Goal: Find contact information: Obtain details needed to contact an individual or organization

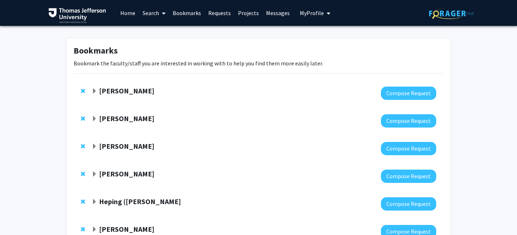
scroll to position [3, 0]
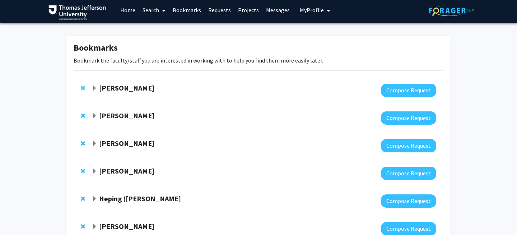
click at [95, 88] on span "Expand Aaron Wong Bookmark" at bounding box center [95, 89] width 6 height 6
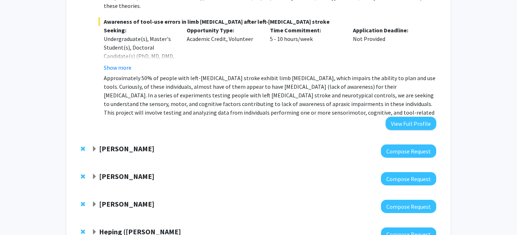
scroll to position [301, 0]
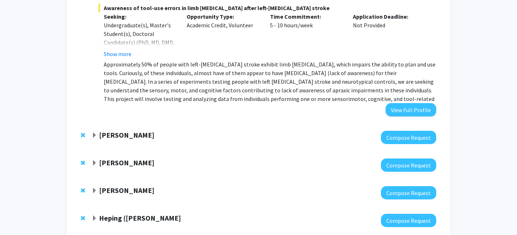
click at [95, 133] on span "Expand Cynthia Cheng Bookmark" at bounding box center [95, 136] width 6 height 6
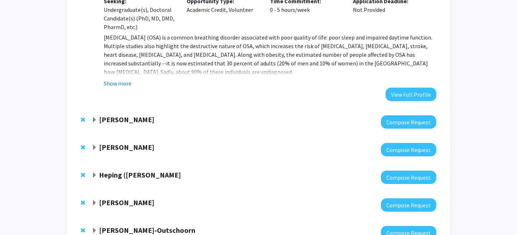
scroll to position [1717, 0]
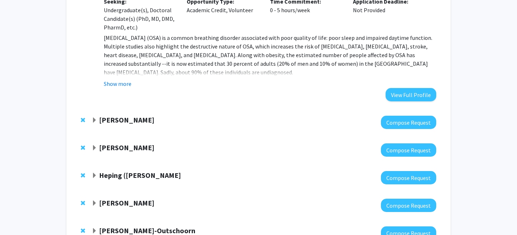
click at [94, 117] on span "Expand Charles Scott Bookmark" at bounding box center [95, 120] width 6 height 6
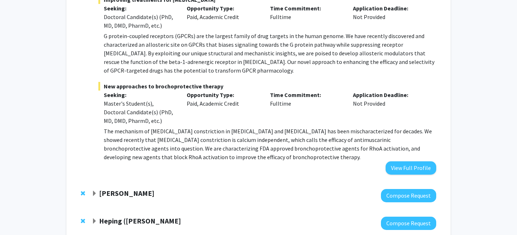
scroll to position [2168, 0]
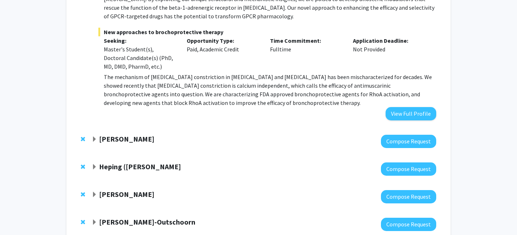
click at [94, 137] on span "Expand Noa Herz Bookmark" at bounding box center [95, 140] width 6 height 6
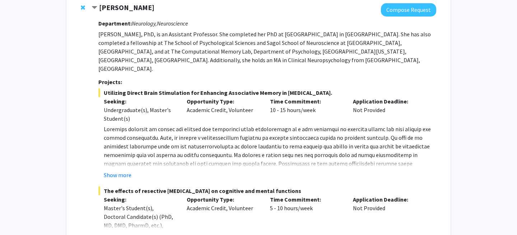
scroll to position [2302, 0]
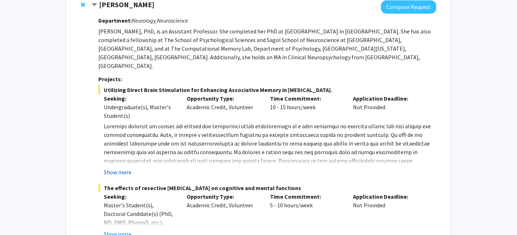
click at [124, 168] on button "Show more" at bounding box center [118, 172] width 28 height 9
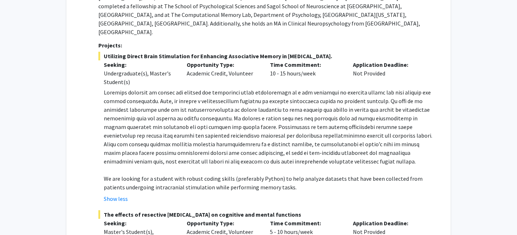
scroll to position [2336, 0]
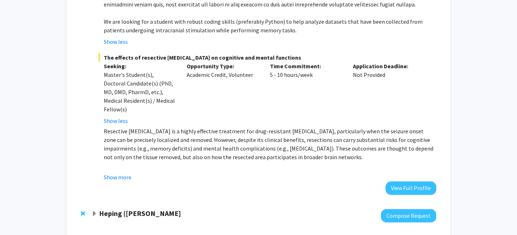
scroll to position [2503, 0]
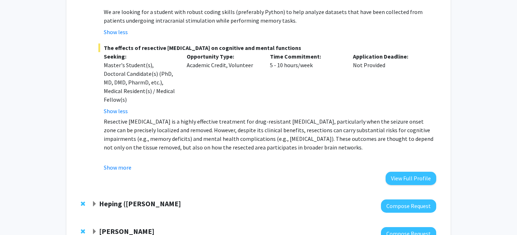
click at [95, 201] on span "Expand Heping (Ann) Sheng Bookmark" at bounding box center [95, 204] width 6 height 6
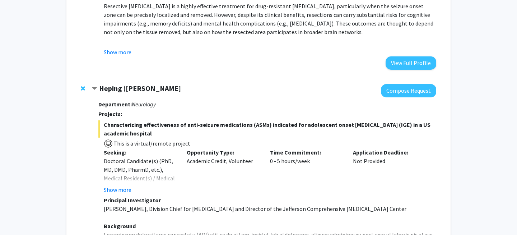
scroll to position [2618, 0]
click at [125, 185] on button "Show more" at bounding box center [118, 189] width 28 height 9
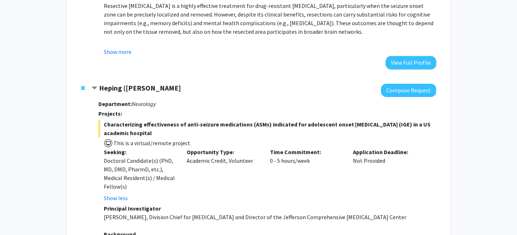
scroll to position [2623, 0]
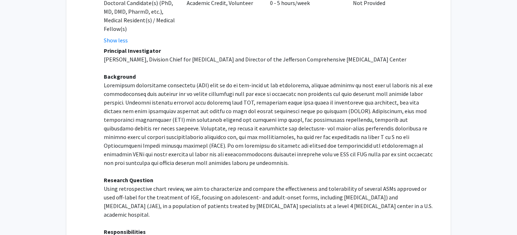
scroll to position [2777, 0]
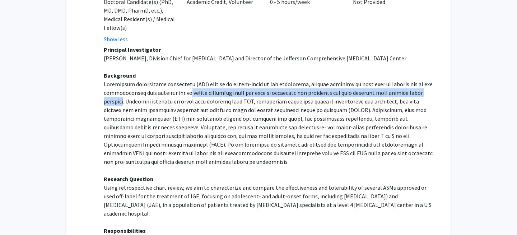
drag, startPoint x: 185, startPoint y: 34, endPoint x: 123, endPoint y: 42, distance: 62.8
click at [123, 80] on p at bounding box center [270, 123] width 333 height 86
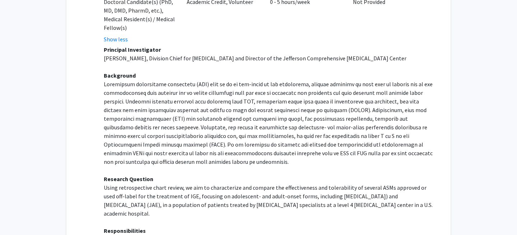
click at [168, 97] on p at bounding box center [270, 123] width 333 height 86
drag, startPoint x: 313, startPoint y: 46, endPoint x: 336, endPoint y: 47, distance: 23.0
click at [336, 80] on p at bounding box center [270, 123] width 333 height 86
click at [253, 175] on p "Research Question" at bounding box center [270, 179] width 333 height 9
click at [242, 80] on p at bounding box center [270, 123] width 333 height 86
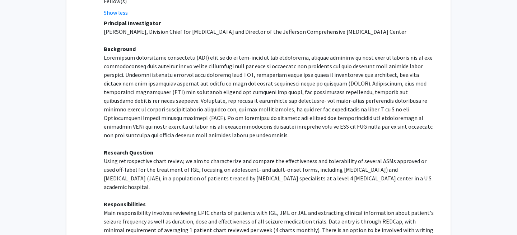
scroll to position [2814, 0]
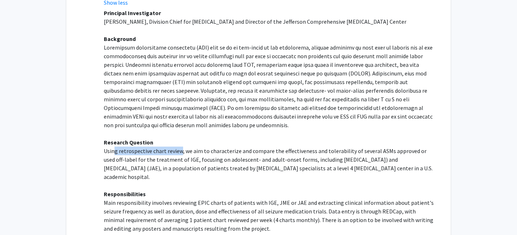
drag, startPoint x: 181, startPoint y: 91, endPoint x: 114, endPoint y: 90, distance: 66.5
click at [114, 147] on p "Using retrospective chart review, we aim to characterize and compare the effect…" at bounding box center [270, 164] width 333 height 34
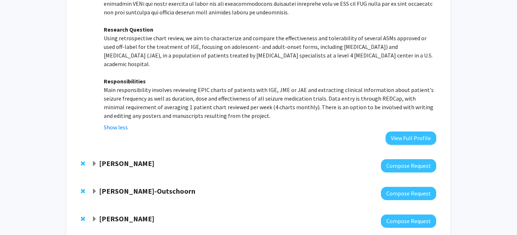
scroll to position [2925, 0]
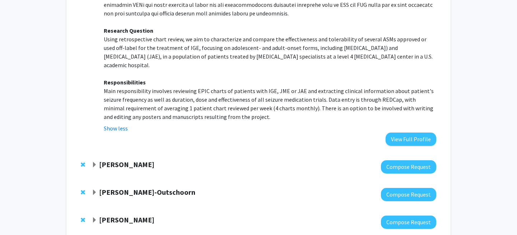
click at [92, 162] on span "Expand Neera Goyal Bookmark" at bounding box center [95, 165] width 6 height 6
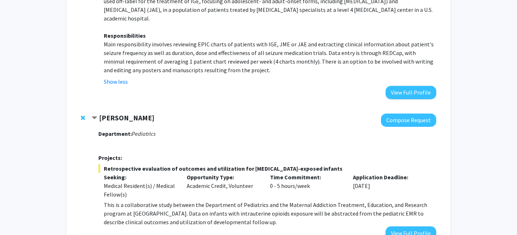
scroll to position [2973, 0]
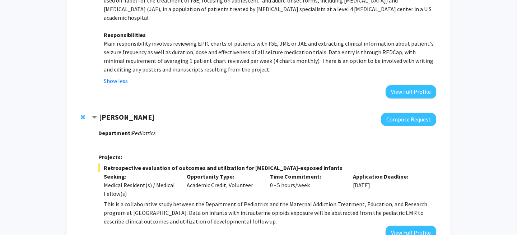
click at [215, 200] on p "This is a collaborative study between the Department of Pediatrics and the Mate…" at bounding box center [270, 213] width 333 height 26
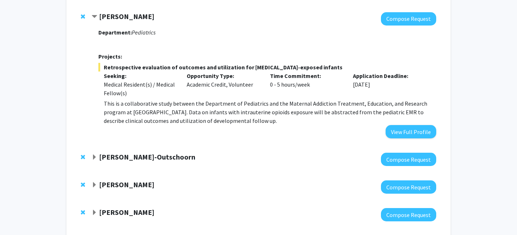
scroll to position [3076, 0]
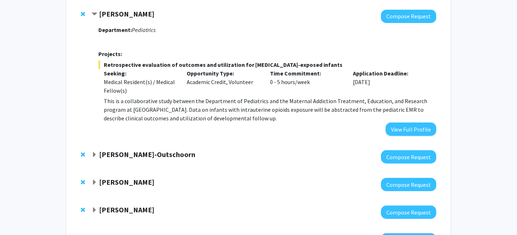
click at [94, 152] on span "Expand Ubaldo Martinez-Outschoorn Bookmark" at bounding box center [95, 155] width 6 height 6
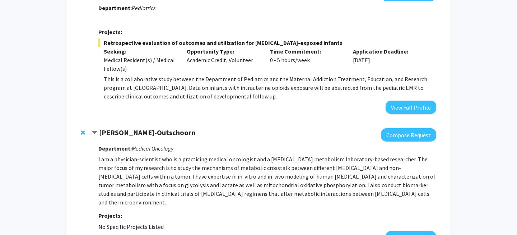
scroll to position [3104, 0]
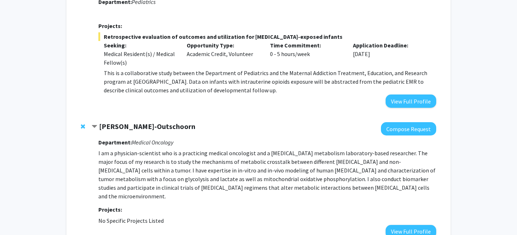
click at [289, 149] on p "I am a physician-scientist who is a practicing medical oncologist and a [MEDICA…" at bounding box center [267, 175] width 338 height 52
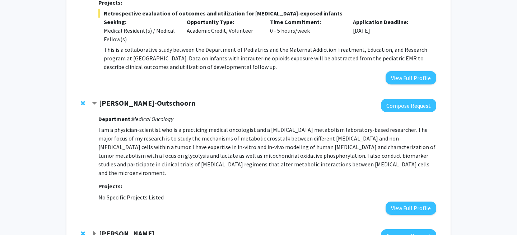
scroll to position [3129, 0]
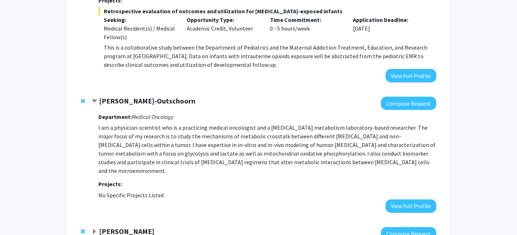
click at [96, 229] on span "Expand Kyunghee Koh Bookmark" at bounding box center [95, 232] width 6 height 6
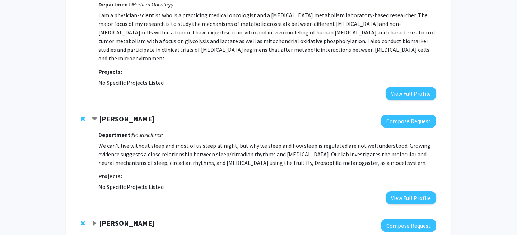
scroll to position [3242, 0]
drag, startPoint x: 213, startPoint y: 77, endPoint x: 332, endPoint y: 75, distance: 119.3
click at [332, 141] on p "We can't live without sleep and most of us sleep at night, but why we sleep and…" at bounding box center [267, 154] width 338 height 26
click at [96, 221] on span "Expand Ruben Rhoades Bookmark" at bounding box center [95, 224] width 6 height 6
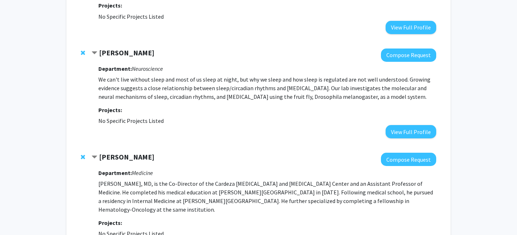
scroll to position [3315, 0]
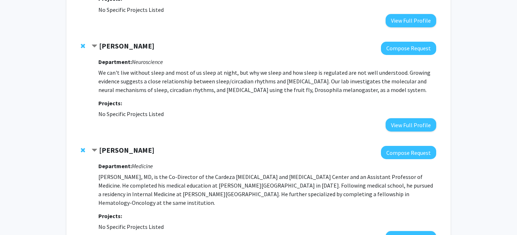
click at [118, 172] on p "[PERSON_NAME], MD, is the Co-Director of the Cardeza [MEDICAL_DATA] and [MEDICA…" at bounding box center [267, 189] width 338 height 34
click at [130, 146] on strong "[PERSON_NAME]" at bounding box center [126, 150] width 55 height 9
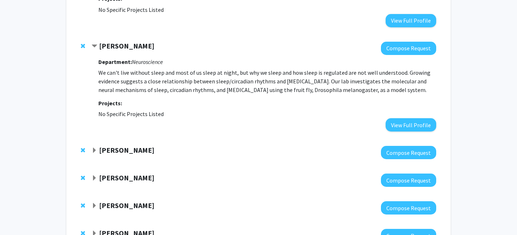
click at [122, 146] on strong "[PERSON_NAME]" at bounding box center [126, 150] width 55 height 9
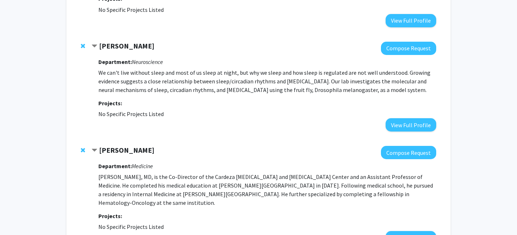
click at [120, 146] on strong "[PERSON_NAME]" at bounding box center [126, 150] width 55 height 9
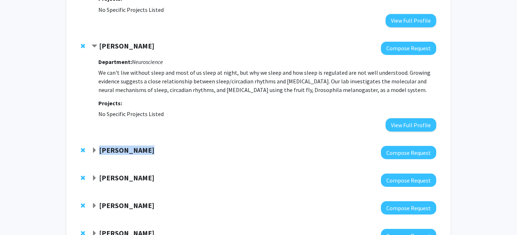
drag, startPoint x: 156, startPoint y: 72, endPoint x: 99, endPoint y: 72, distance: 57.1
click at [99, 146] on div "[PERSON_NAME]" at bounding box center [169, 150] width 155 height 9
copy strong "[PERSON_NAME]"
click at [178, 139] on div "[PERSON_NAME] Compose Request" at bounding box center [259, 153] width 370 height 28
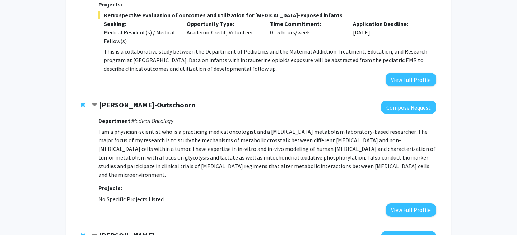
scroll to position [3125, 0]
click at [138, 101] on strong "[PERSON_NAME]-Outschoorn" at bounding box center [147, 105] width 96 height 9
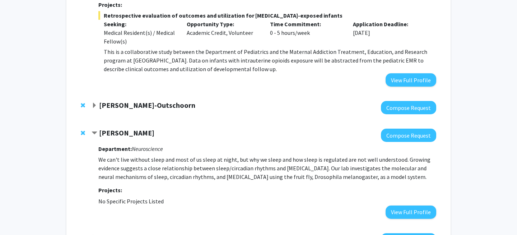
click at [138, 101] on strong "[PERSON_NAME]-Outschoorn" at bounding box center [147, 105] width 96 height 9
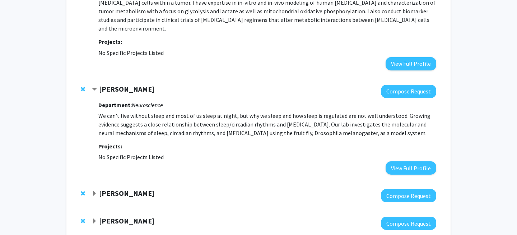
scroll to position [3281, 0]
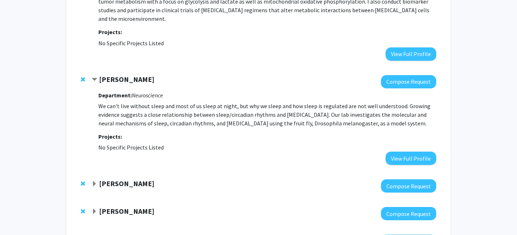
click at [92, 181] on span "Expand Ruben Rhoades Bookmark" at bounding box center [95, 184] width 6 height 6
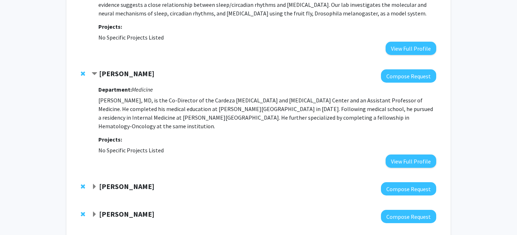
scroll to position [3402, 0]
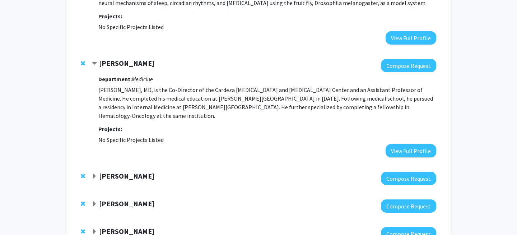
click at [93, 174] on span "Expand Colin Huntley Bookmark" at bounding box center [95, 177] width 6 height 6
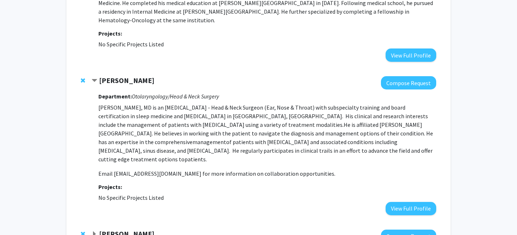
scroll to position [3515, 0]
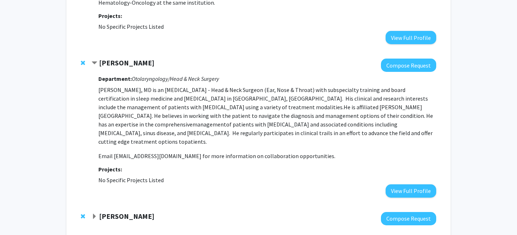
click at [94, 214] on span "Expand Vitali Alexeev Bookmark" at bounding box center [95, 217] width 6 height 6
click at [97, 214] on span "Contract Vitali Alexeev Bookmark" at bounding box center [95, 217] width 6 height 6
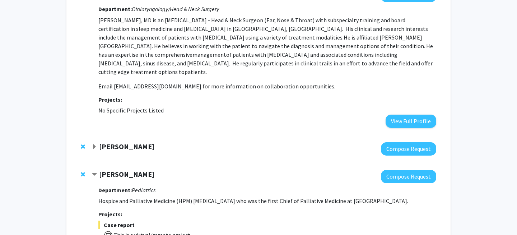
scroll to position [3587, 0]
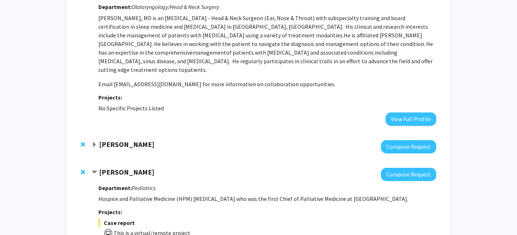
click at [137, 181] on div "Department: Pediatrics Hospice and Palliative Medicine (HPM) [MEDICAL_DATA] who…" at bounding box center [267, 229] width 338 height 97
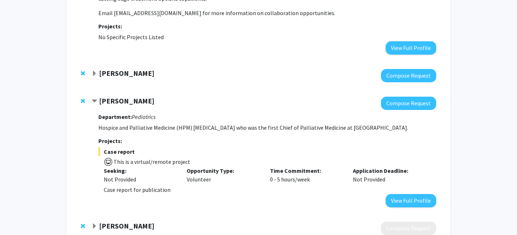
scroll to position [3679, 0]
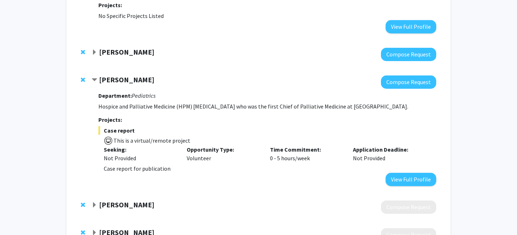
click at [96, 202] on span "Expand Ricki Carroll Bookmark" at bounding box center [95, 205] width 6 height 6
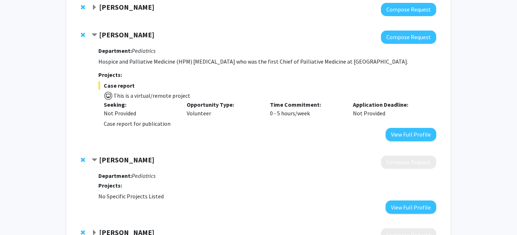
click at [97, 228] on div "[PERSON_NAME]" at bounding box center [169, 232] width 155 height 9
click at [91, 221] on div "[PERSON_NAME] Compose Request" at bounding box center [259, 235] width 370 height 28
click at [94, 230] on span "Expand Matthew Di Guglielmo Bookmark" at bounding box center [95, 233] width 6 height 6
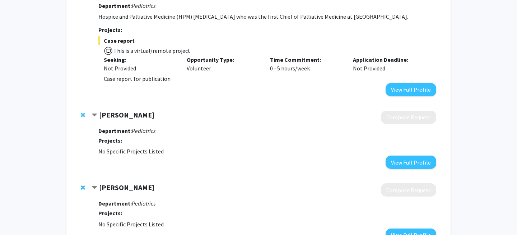
scroll to position [3769, 0]
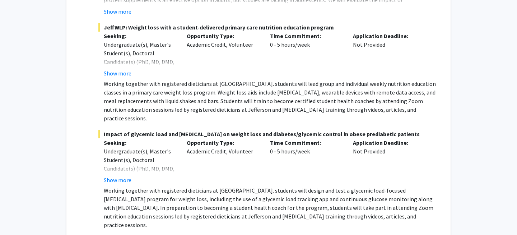
scroll to position [716, 0]
